Goal: Find specific page/section: Find specific page/section

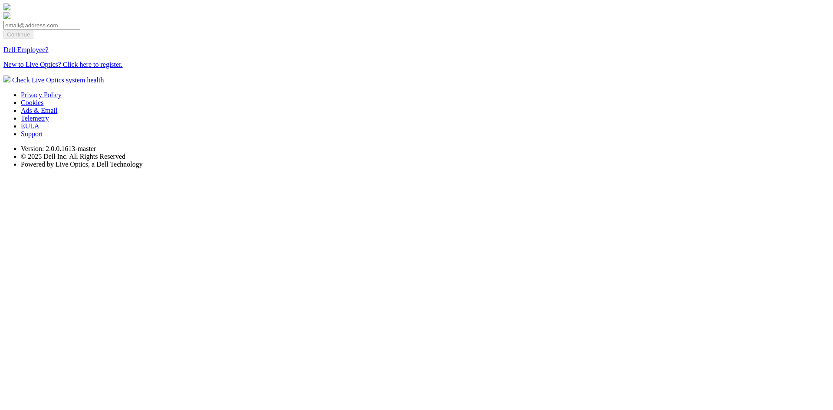
click at [49, 53] on link "Dell Employee?" at bounding box center [25, 49] width 45 height 7
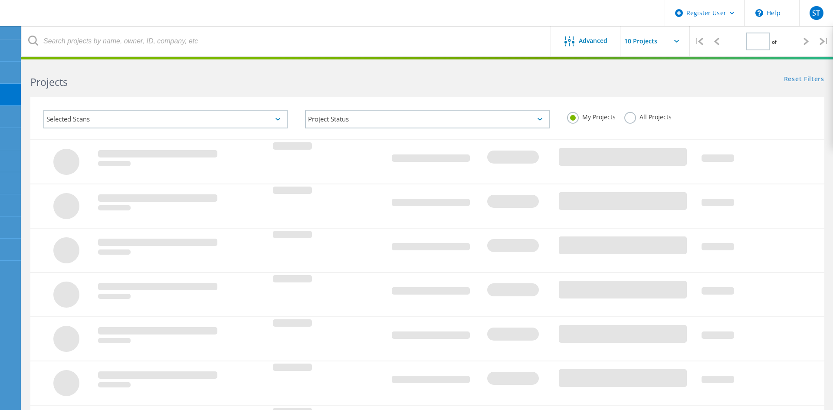
type input "1"
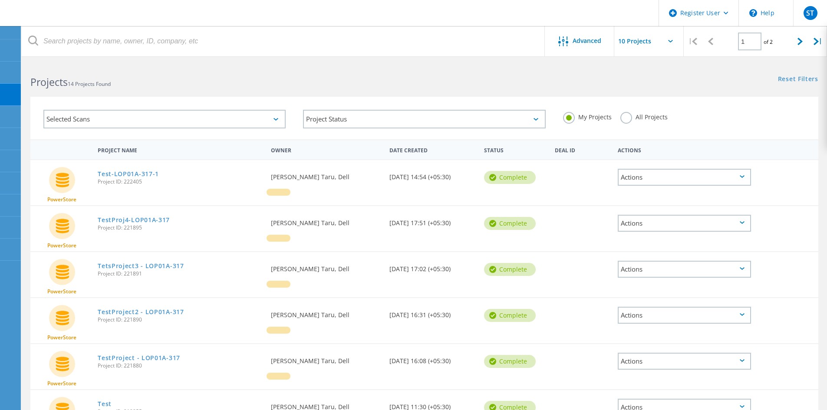
click at [271, 120] on div "Selected Scans" at bounding box center [164, 119] width 242 height 19
click at [623, 116] on label "All Projects" at bounding box center [643, 116] width 47 height 8
click at [0, 0] on input "All Projects" at bounding box center [0, 0] width 0 height 0
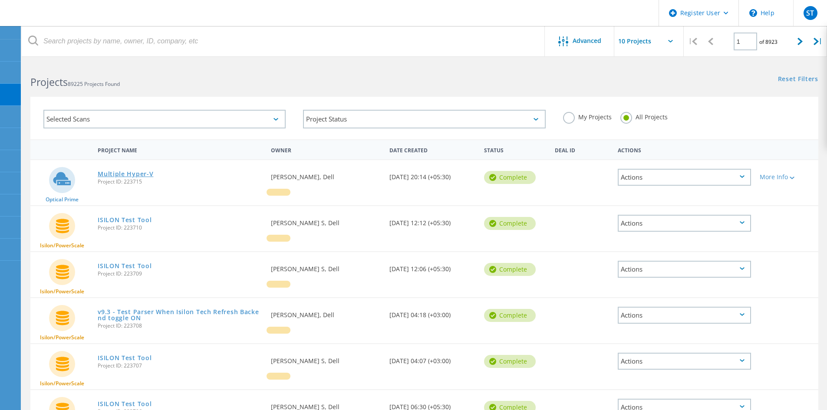
click at [142, 174] on link "Multiple Hyper-V" at bounding box center [126, 174] width 56 height 6
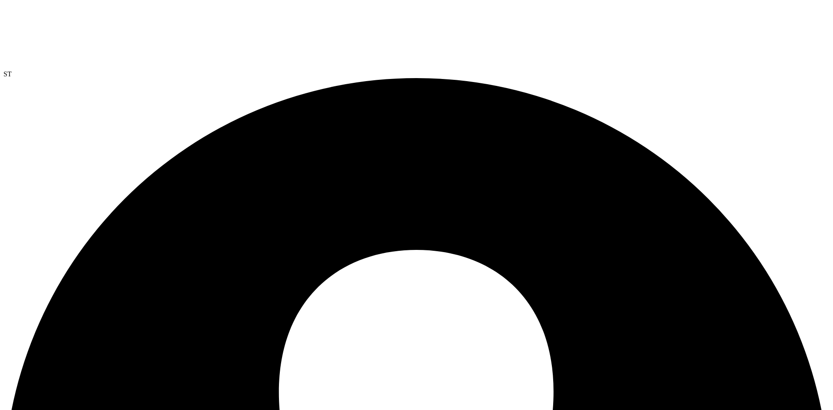
scroll to position [7, 0]
